Goal: Task Accomplishment & Management: Manage account settings

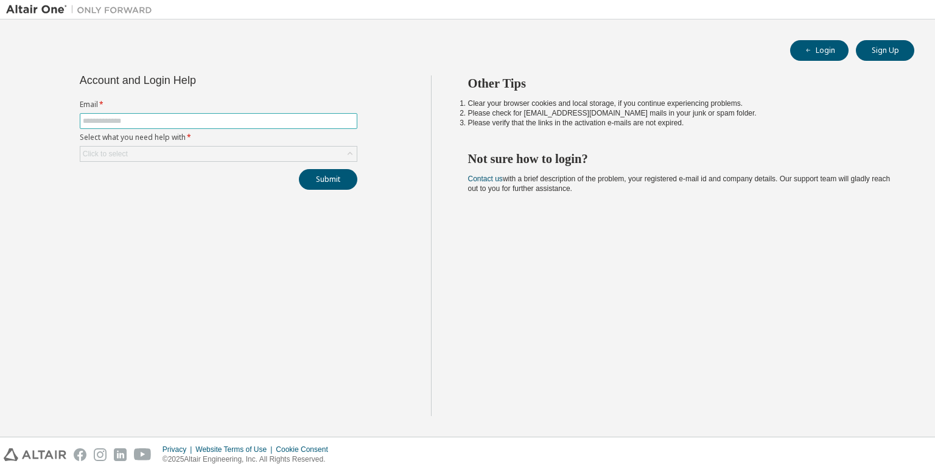
click at [253, 117] on input "text" at bounding box center [218, 121] width 271 height 10
type input "**********"
click at [240, 149] on div "Click to select" at bounding box center [218, 154] width 276 height 15
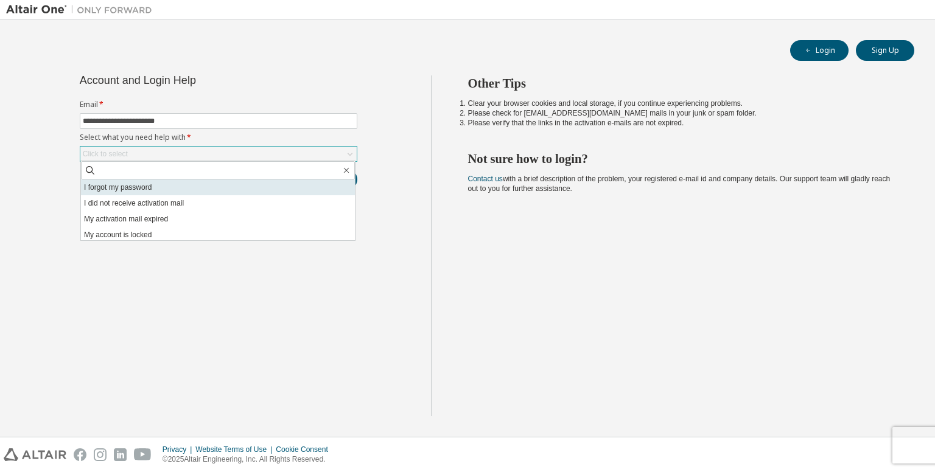
click at [226, 191] on li "I forgot my password" at bounding box center [218, 188] width 274 height 16
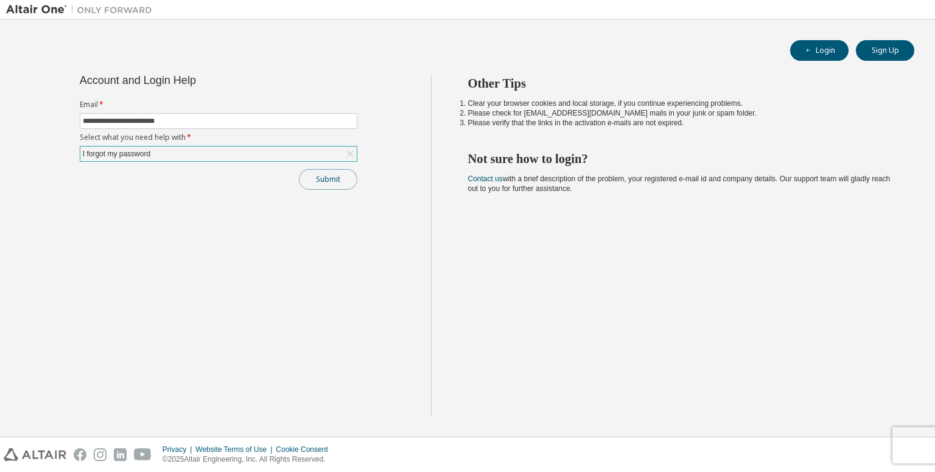
click at [312, 173] on button "Submit" at bounding box center [328, 179] width 58 height 21
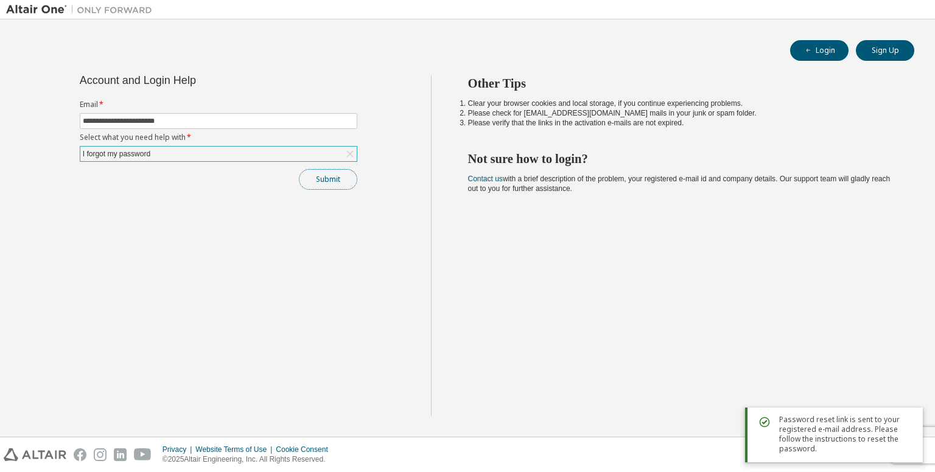
click at [312, 173] on button "Submit" at bounding box center [328, 179] width 58 height 21
click at [341, 184] on button "Submit" at bounding box center [328, 179] width 58 height 21
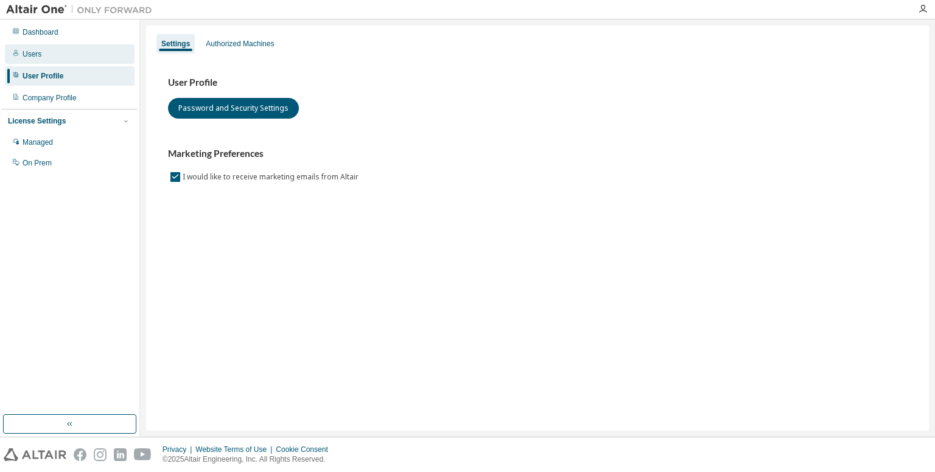
click at [80, 55] on div "Users" at bounding box center [70, 53] width 130 height 19
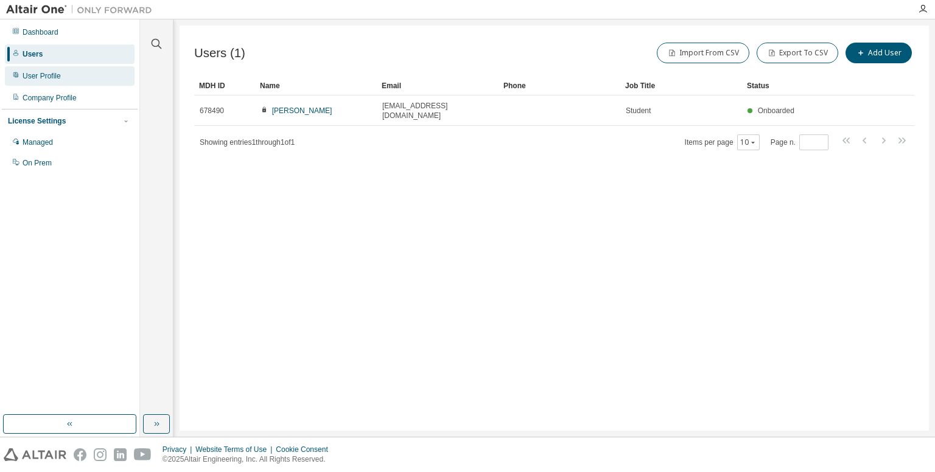
click at [89, 74] on div "User Profile" at bounding box center [70, 75] width 130 height 19
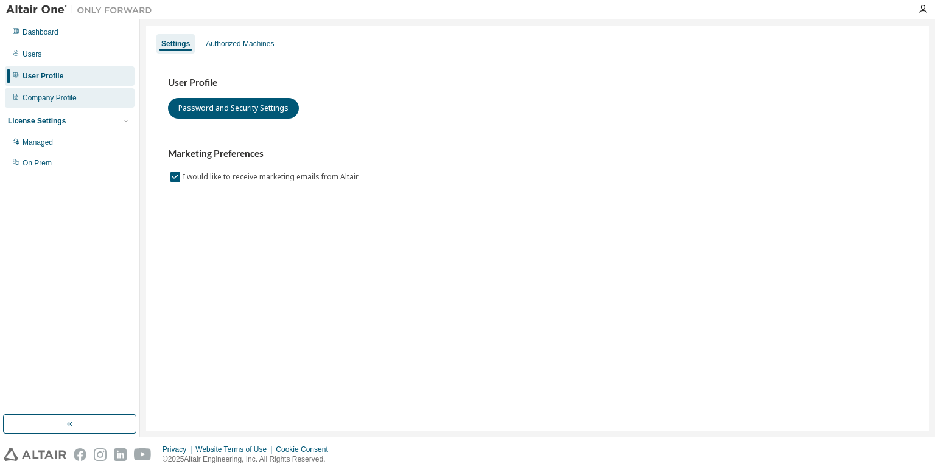
click at [113, 99] on div "Company Profile" at bounding box center [70, 97] width 130 height 19
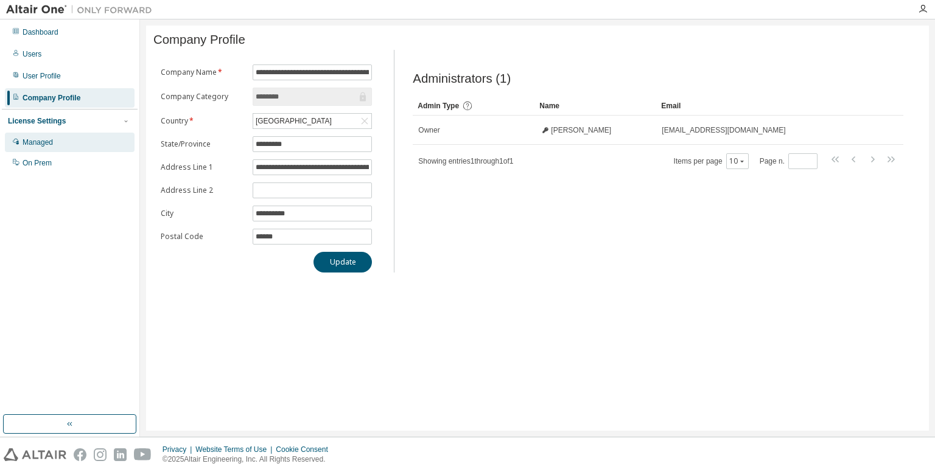
click at [114, 144] on div "Managed" at bounding box center [70, 142] width 130 height 19
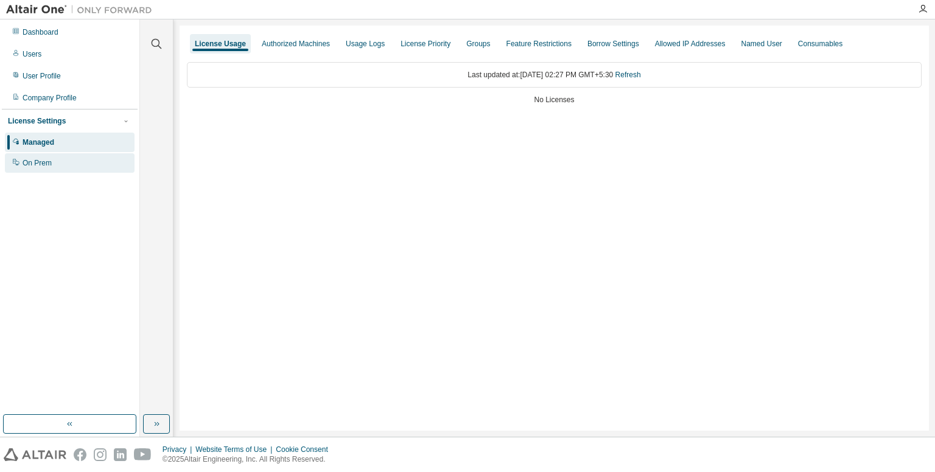
click at [111, 159] on div "On Prem" at bounding box center [70, 162] width 130 height 19
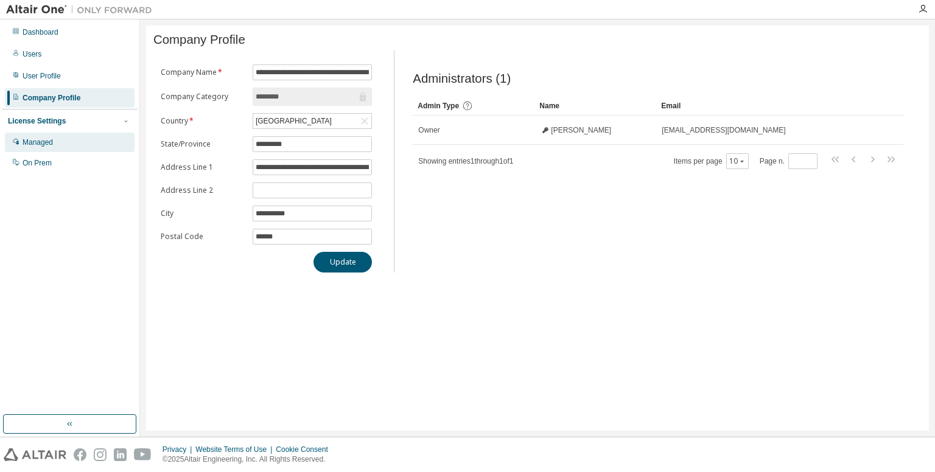
click at [118, 140] on div "Managed" at bounding box center [70, 142] width 130 height 19
